Goal: Information Seeking & Learning: Learn about a topic

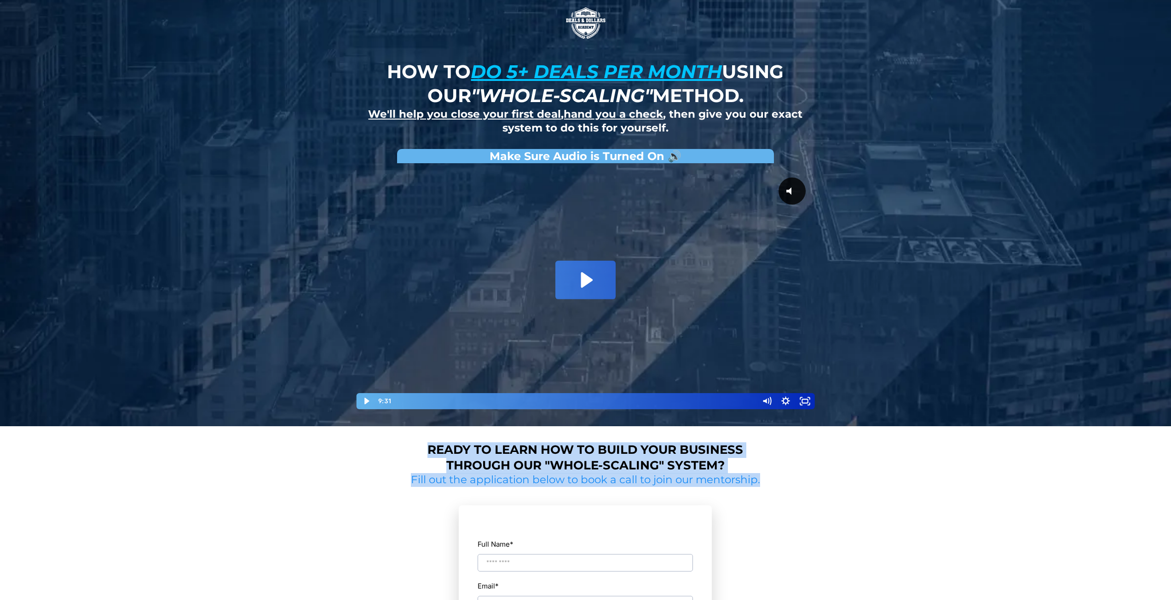
drag, startPoint x: 786, startPoint y: 239, endPoint x: 452, endPoint y: 205, distance: 335.2
click at [452, 205] on div "How to do 5+ deals per month using our "whole-scaling" method. We'll help you c…" at bounding box center [585, 448] width 1171 height 896
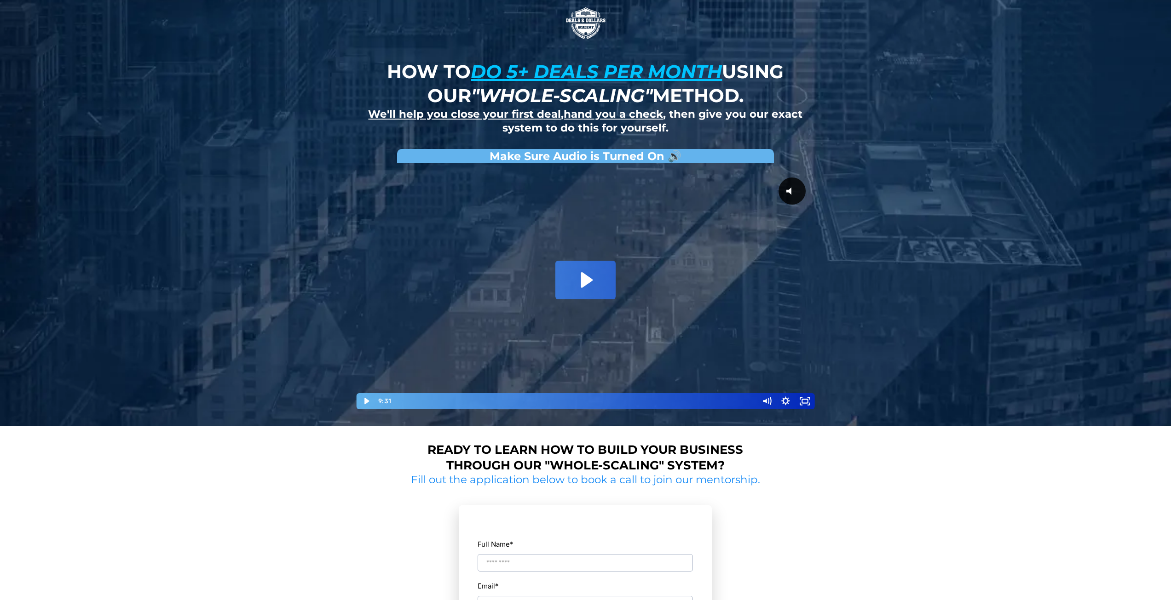
click at [893, 206] on div "How to do 5+ deals per month using our "whole-scaling" method. We'll help you c…" at bounding box center [585, 213] width 1171 height 426
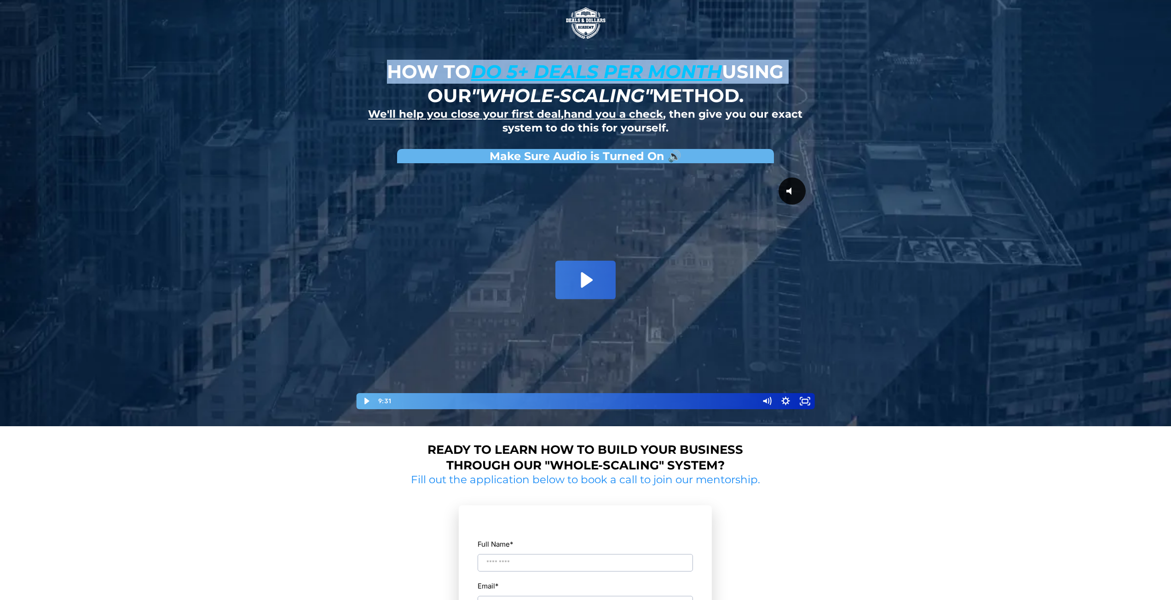
drag, startPoint x: 787, startPoint y: 80, endPoint x: 357, endPoint y: 66, distance: 429.4
click at [357, 66] on div "How to do 5+ deals per month using our "whole-scaling" method. We'll help you c…" at bounding box center [585, 213] width 538 height 426
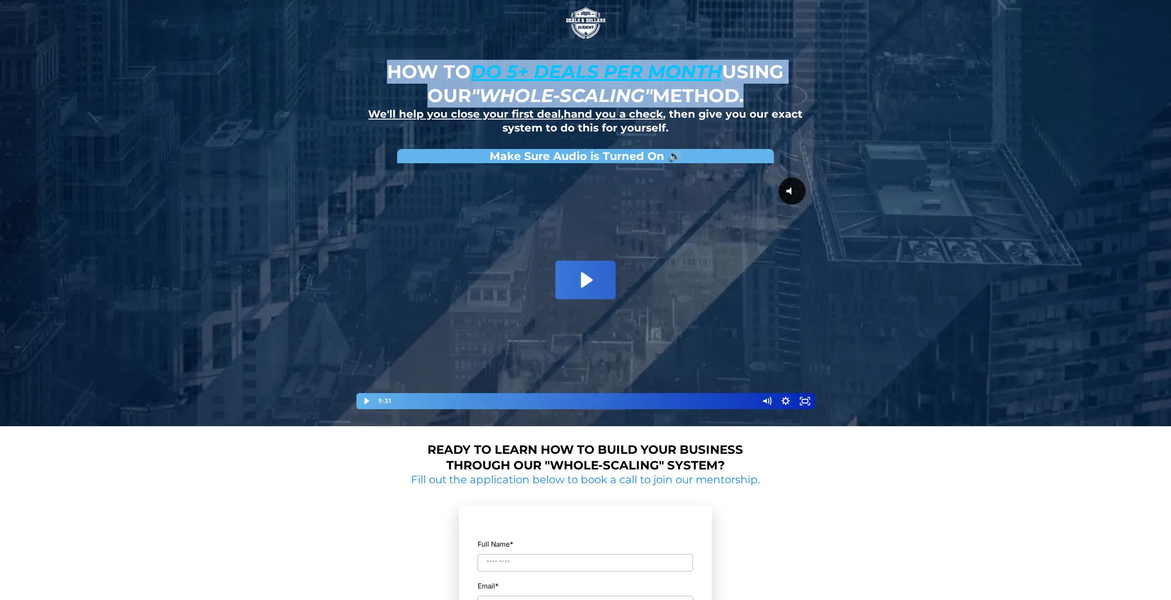
drag, startPoint x: 357, startPoint y: 66, endPoint x: 761, endPoint y: 98, distance: 405.2
click at [761, 98] on div "How to do 5+ deals per month using our "whole-scaling" method. We'll help you c…" at bounding box center [585, 213] width 538 height 426
click at [761, 98] on h1 "How to do 5+ deals per month using our "whole-scaling" method." at bounding box center [585, 84] width 438 height 48
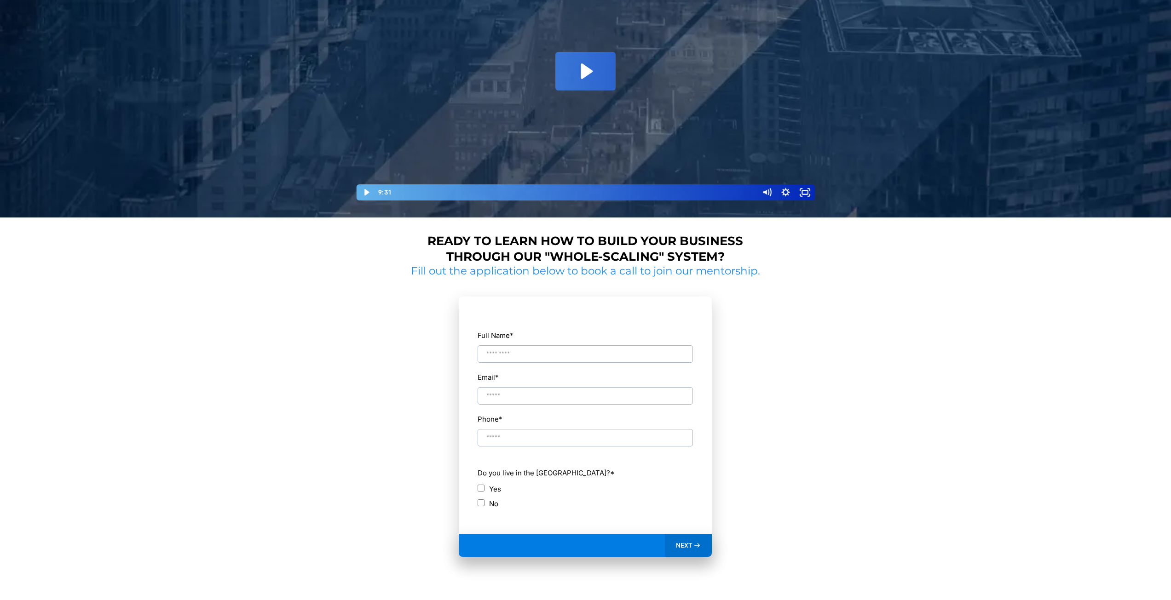
scroll to position [296, 0]
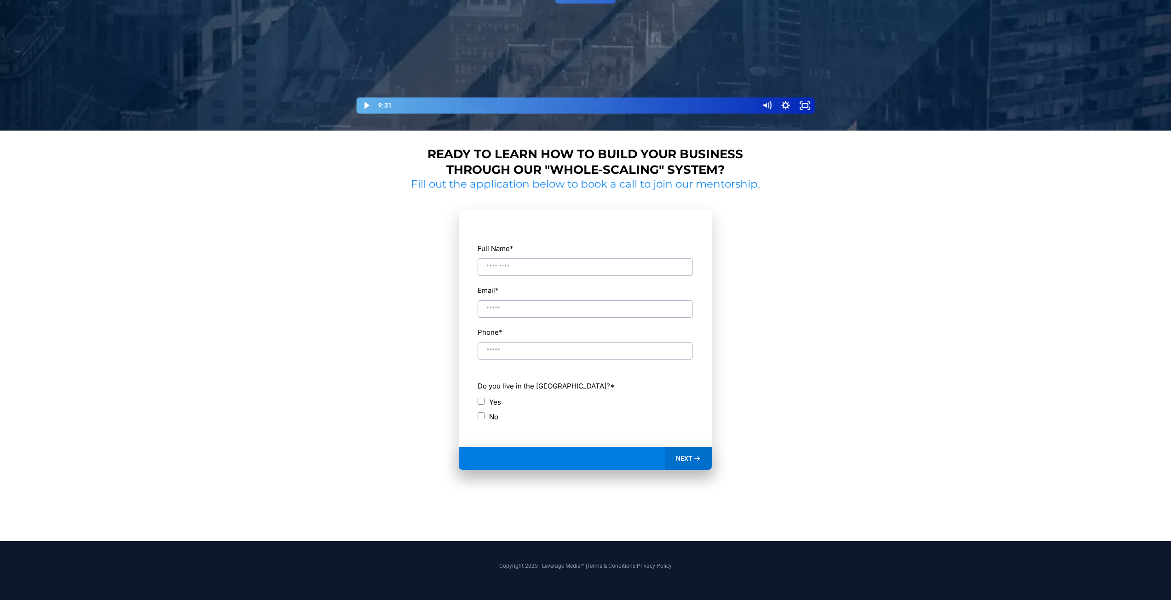
click at [596, 559] on div "Copyright 2025 | Leverage Media™ | Terms & Conditions | Privacy Policy" at bounding box center [585, 566] width 524 height 17
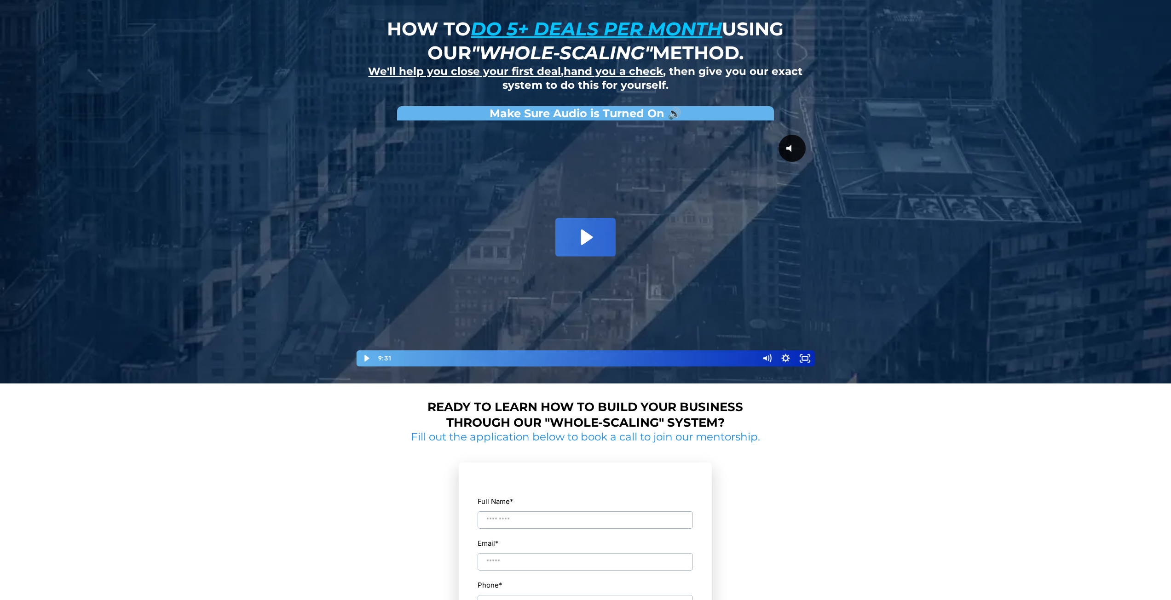
scroll to position [0, 0]
